Goal: Connect with others: Connect with others

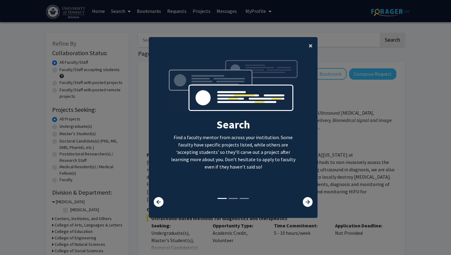
click at [308, 49] on button "×" at bounding box center [311, 45] width 14 height 17
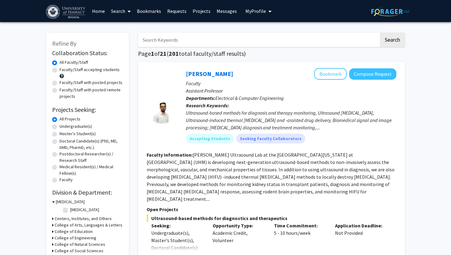
click at [81, 126] on label "Undergraduate(s)" at bounding box center [76, 126] width 33 height 6
click at [64, 126] on input "Undergraduate(s)" at bounding box center [62, 125] width 4 height 4
radio input "true"
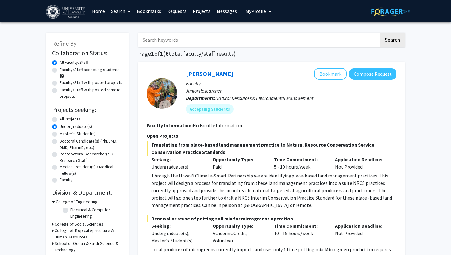
click at [101, 69] on label "Faculty/Staff accepting students" at bounding box center [90, 70] width 60 height 6
click at [64, 69] on input "Faculty/Staff accepting students" at bounding box center [62, 69] width 4 height 4
radio input "true"
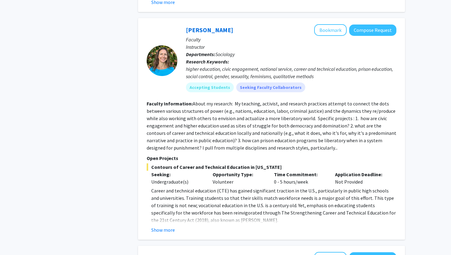
scroll to position [1677, 0]
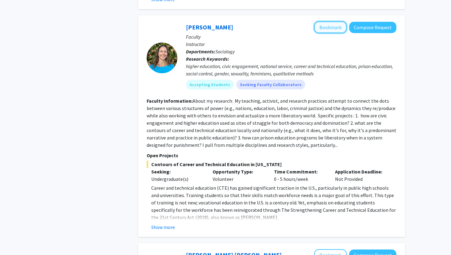
click at [332, 22] on button "Bookmark" at bounding box center [330, 27] width 33 height 12
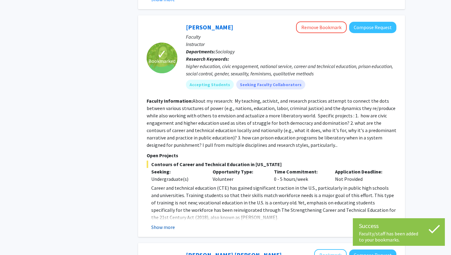
click at [162, 224] on button "Show more" at bounding box center [163, 227] width 24 height 7
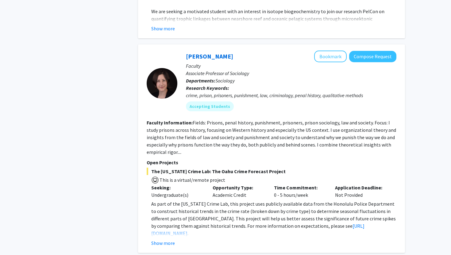
scroll to position [2161, 0]
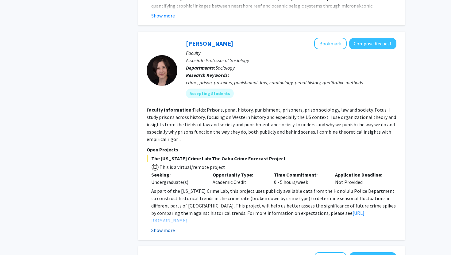
click at [163, 227] on button "Show more" at bounding box center [163, 230] width 24 height 7
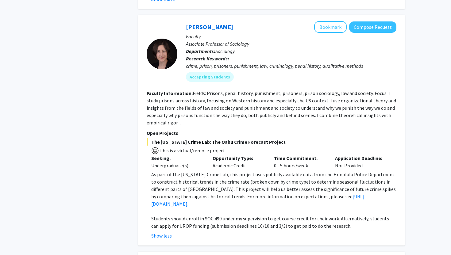
scroll to position [2179, 0]
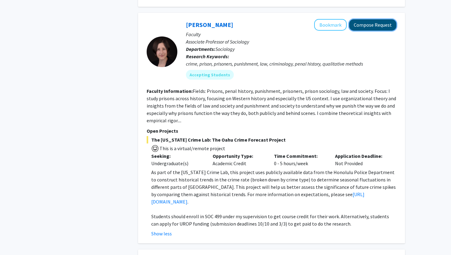
click at [369, 19] on button "Compose Request" at bounding box center [372, 24] width 47 height 11
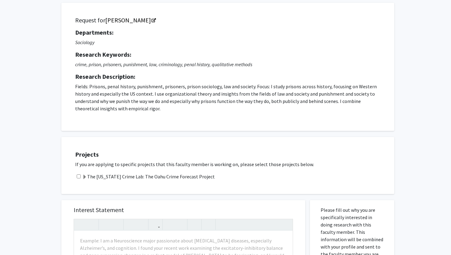
scroll to position [37, 0]
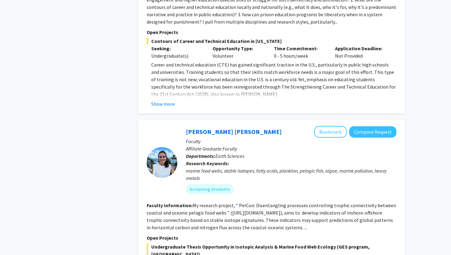
scroll to position [1845, 0]
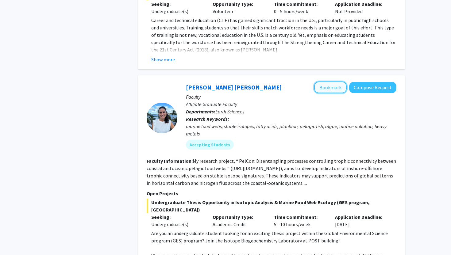
click at [336, 82] on button "Bookmark" at bounding box center [330, 88] width 33 height 12
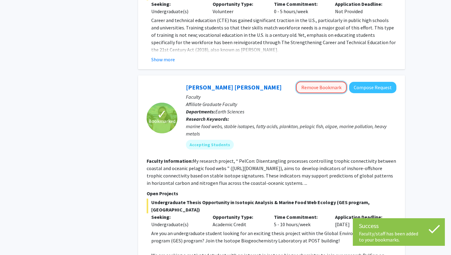
click at [331, 82] on button "Remove Bookmark" at bounding box center [321, 88] width 51 height 12
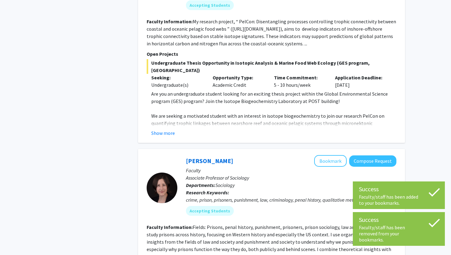
scroll to position [2004, 0]
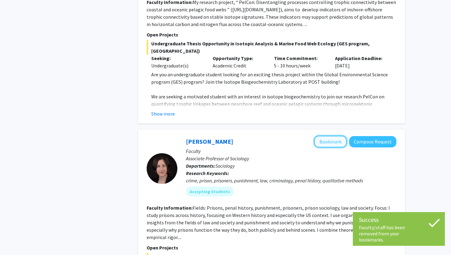
click at [332, 136] on button "Bookmark" at bounding box center [330, 142] width 33 height 12
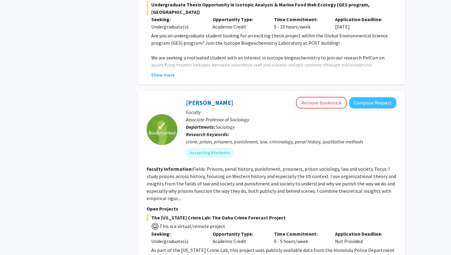
scroll to position [2041, 0]
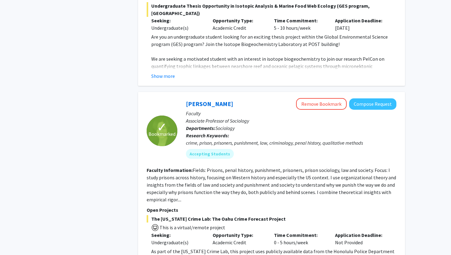
click at [179, 187] on fg-read-more "Fields: Prisons, penal history, punishment, prisoners, prison sociology, law an…" at bounding box center [272, 185] width 250 height 36
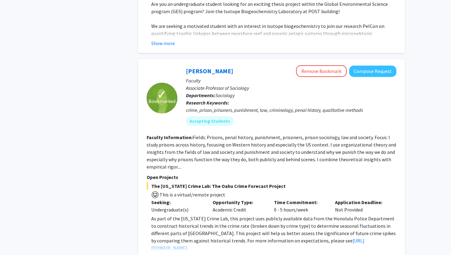
scroll to position [2104, 0]
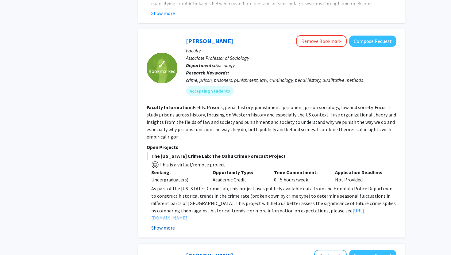
click at [165, 224] on button "Show more" at bounding box center [163, 227] width 24 height 7
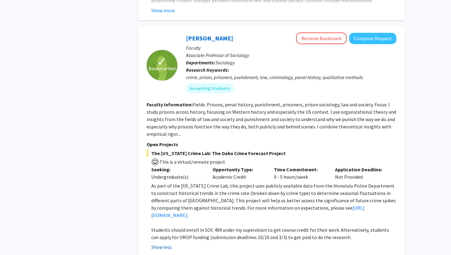
scroll to position [2108, 0]
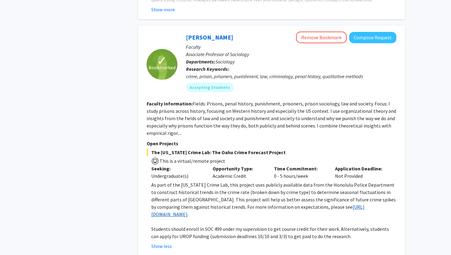
click at [310, 204] on link "[URL][DOMAIN_NAME]" at bounding box center [257, 211] width 213 height 14
